Goal: Understand process/instructions

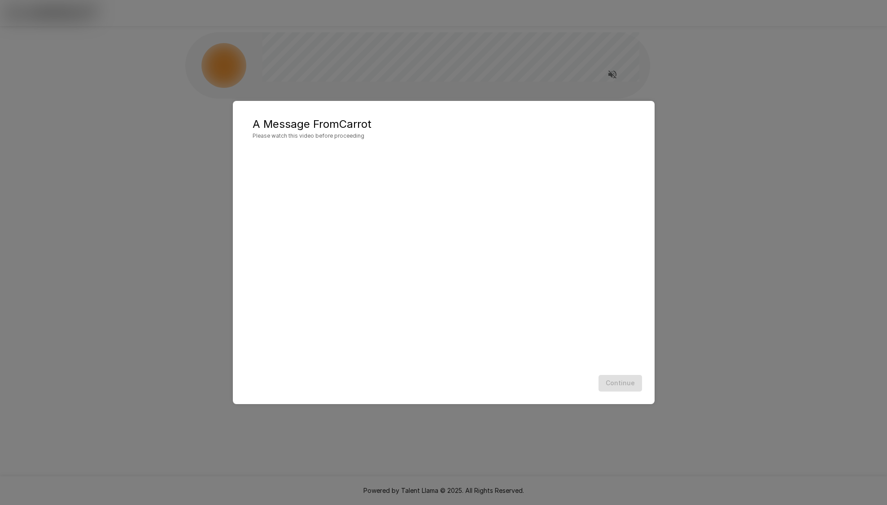
click at [491, 389] on div "Continue" at bounding box center [444, 383] width 404 height 24
click at [588, 396] on div "A Message From Carrot Please watch this video before proceeding Continue" at bounding box center [444, 252] width 422 height 303
click at [619, 385] on div "Continue" at bounding box center [444, 383] width 404 height 24
click at [751, 355] on div "A Message From Carrot Please watch this video before proceeding Continue" at bounding box center [443, 252] width 887 height 505
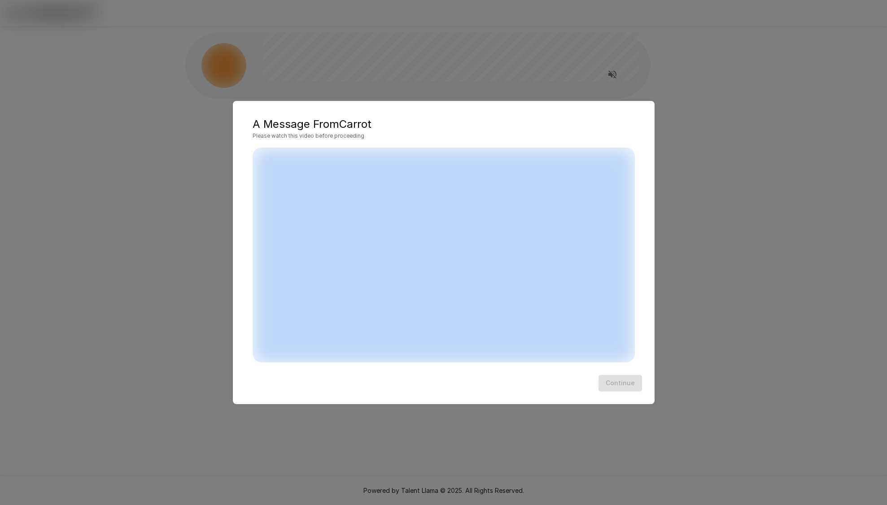
click at [751, 355] on div "A Message From Carrot Please watch this video before proceeding Continue" at bounding box center [443, 252] width 887 height 505
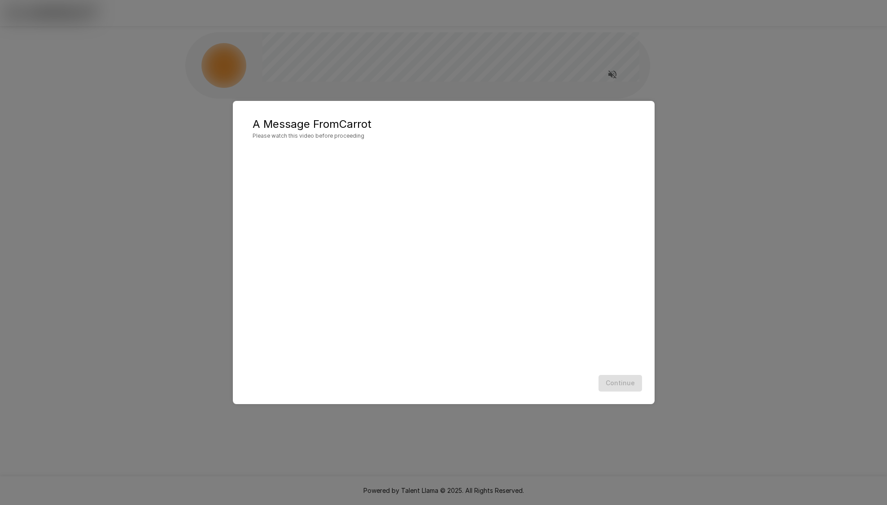
click at [493, 372] on div "Continue" at bounding box center [444, 383] width 404 height 24
click at [596, 390] on div "Continue" at bounding box center [444, 383] width 404 height 24
click at [643, 382] on div "Continue" at bounding box center [444, 383] width 404 height 24
click at [684, 303] on div "A Message From Carrot Please watch this video before proceeding Continue" at bounding box center [443, 252] width 887 height 505
click at [636, 386] on div "Continue" at bounding box center [444, 383] width 404 height 24
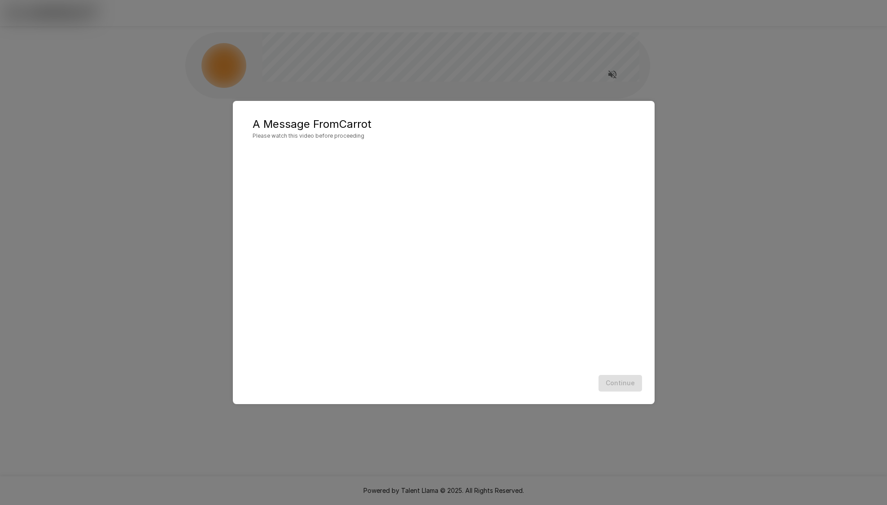
click at [632, 385] on div "Continue" at bounding box center [444, 383] width 404 height 24
click at [626, 385] on div "Continue" at bounding box center [444, 383] width 404 height 24
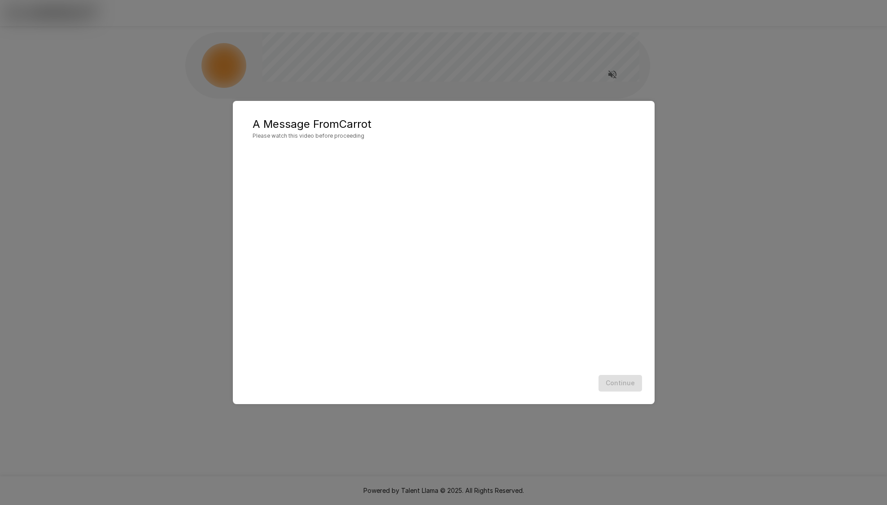
click at [626, 385] on div "Continue" at bounding box center [444, 383] width 404 height 24
click at [625, 385] on div "Continue" at bounding box center [444, 383] width 404 height 24
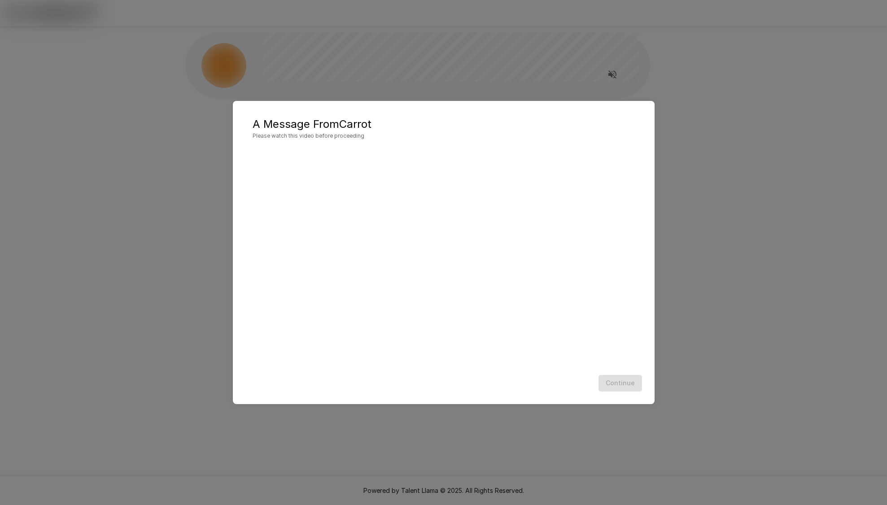
click at [625, 385] on div "Continue" at bounding box center [444, 383] width 404 height 24
click at [594, 381] on div "Continue" at bounding box center [444, 383] width 404 height 24
click at [356, 129] on h5 "A Message From Carrot" at bounding box center [443, 124] width 382 height 14
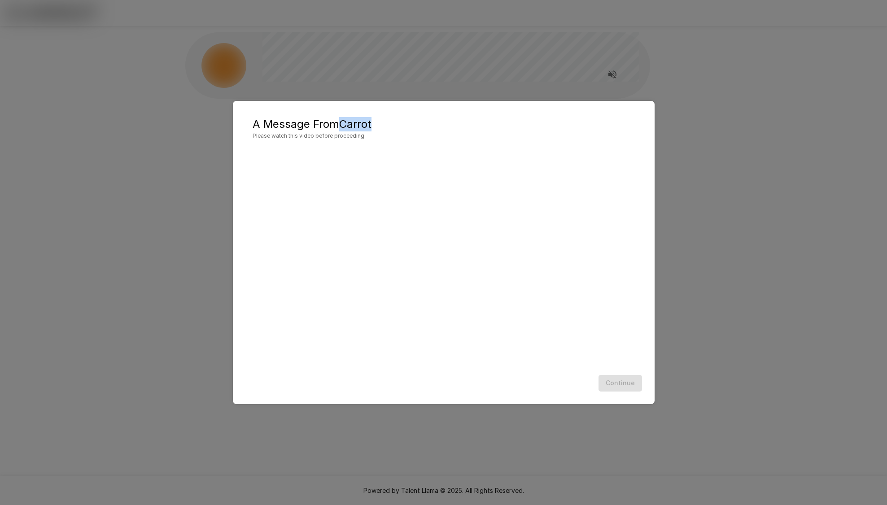
click at [356, 129] on h5 "A Message From Carrot" at bounding box center [443, 124] width 382 height 14
click at [465, 395] on div "Continue" at bounding box center [444, 383] width 404 height 24
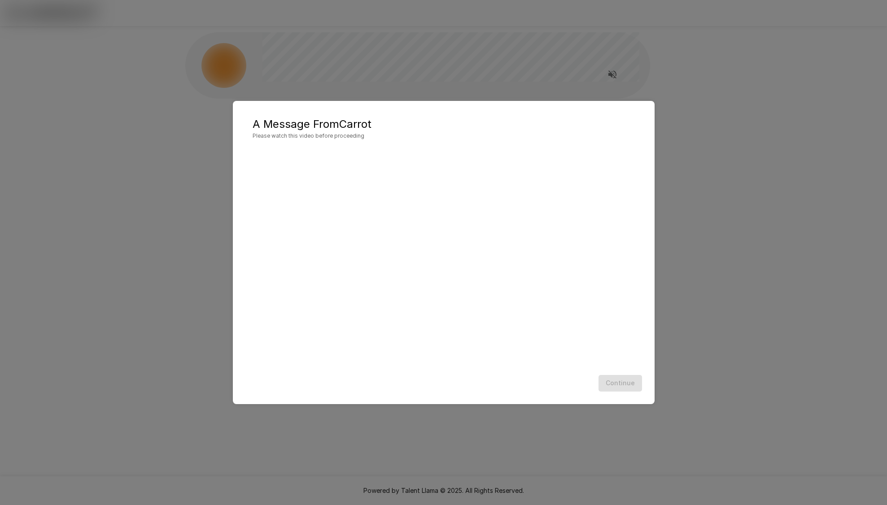
click at [465, 395] on div "Continue" at bounding box center [444, 383] width 404 height 24
click at [534, 395] on div "A Message From Carrot Please watch this video before proceeding Continue" at bounding box center [444, 252] width 422 height 303
click at [619, 394] on div "Continue" at bounding box center [444, 383] width 404 height 24
click at [622, 377] on div "Continue" at bounding box center [444, 383] width 404 height 24
click at [622, 380] on div "Continue" at bounding box center [444, 383] width 404 height 24
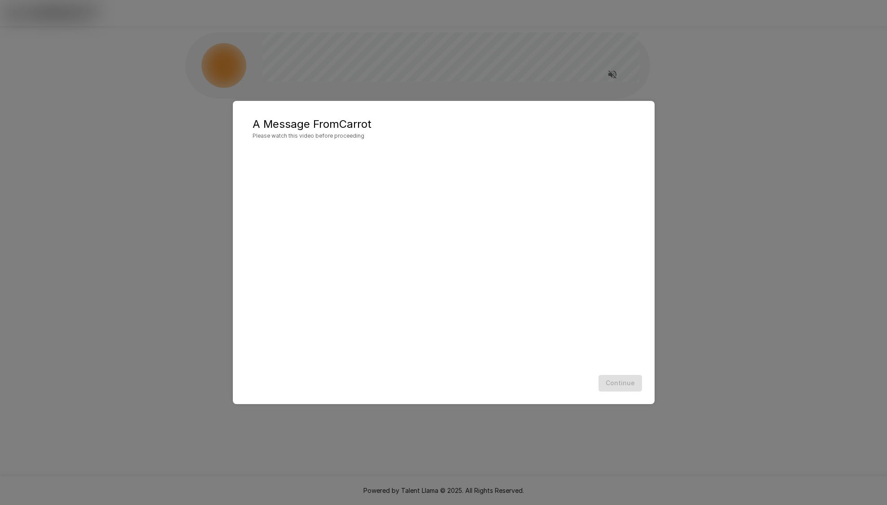
click at [622, 380] on div "Continue" at bounding box center [444, 383] width 404 height 24
click at [622, 387] on div "Continue" at bounding box center [444, 383] width 404 height 24
click at [618, 384] on div "Continue" at bounding box center [444, 383] width 404 height 24
click at [691, 297] on div "A Message From Carrot Please watch this video before proceeding Continue" at bounding box center [443, 252] width 887 height 505
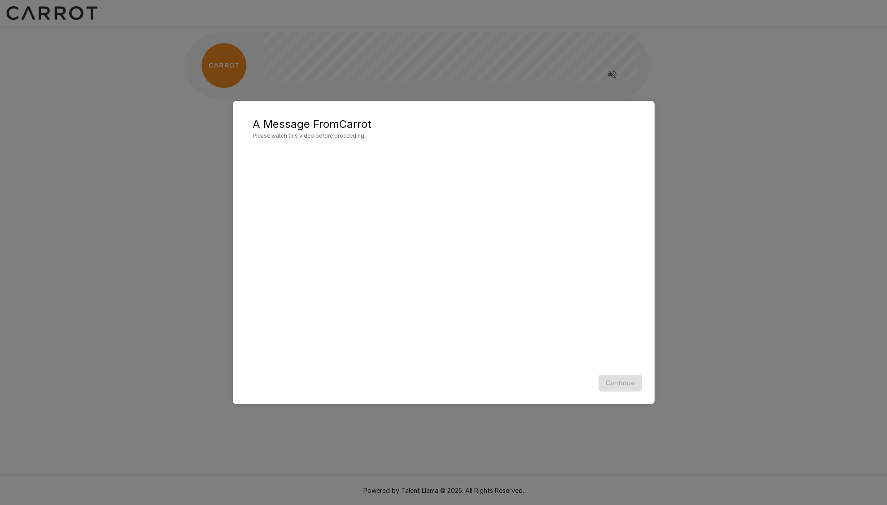
click at [540, 377] on div "Continue" at bounding box center [444, 383] width 404 height 24
click at [652, 373] on div "A Message From Carrot Please watch this video before proceeding Continue" at bounding box center [444, 252] width 422 height 303
click at [638, 378] on div "Continue" at bounding box center [444, 383] width 404 height 24
click at [635, 378] on div "Continue" at bounding box center [444, 383] width 404 height 24
click at [511, 378] on div "Continue" at bounding box center [444, 383] width 404 height 24
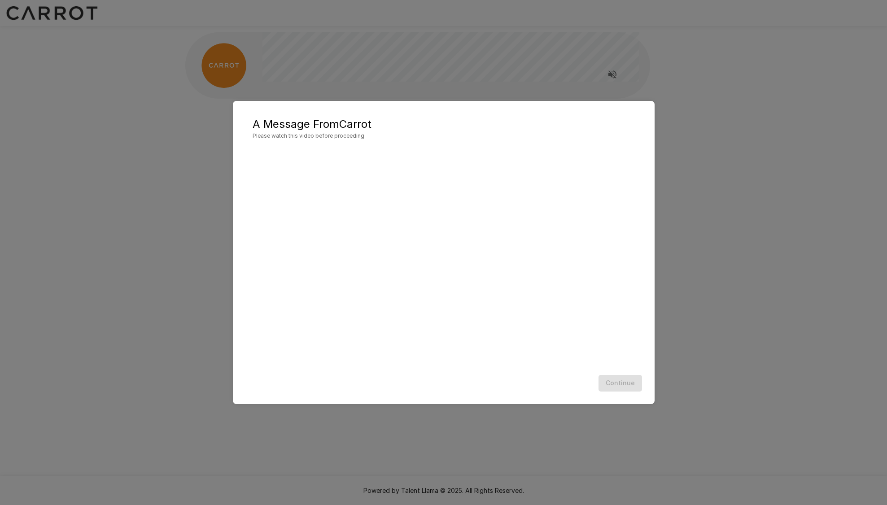
click at [485, 378] on div "Continue" at bounding box center [444, 383] width 404 height 24
click at [474, 378] on div "Continue" at bounding box center [444, 383] width 404 height 24
